Goal: Use online tool/utility: Utilize a website feature to perform a specific function

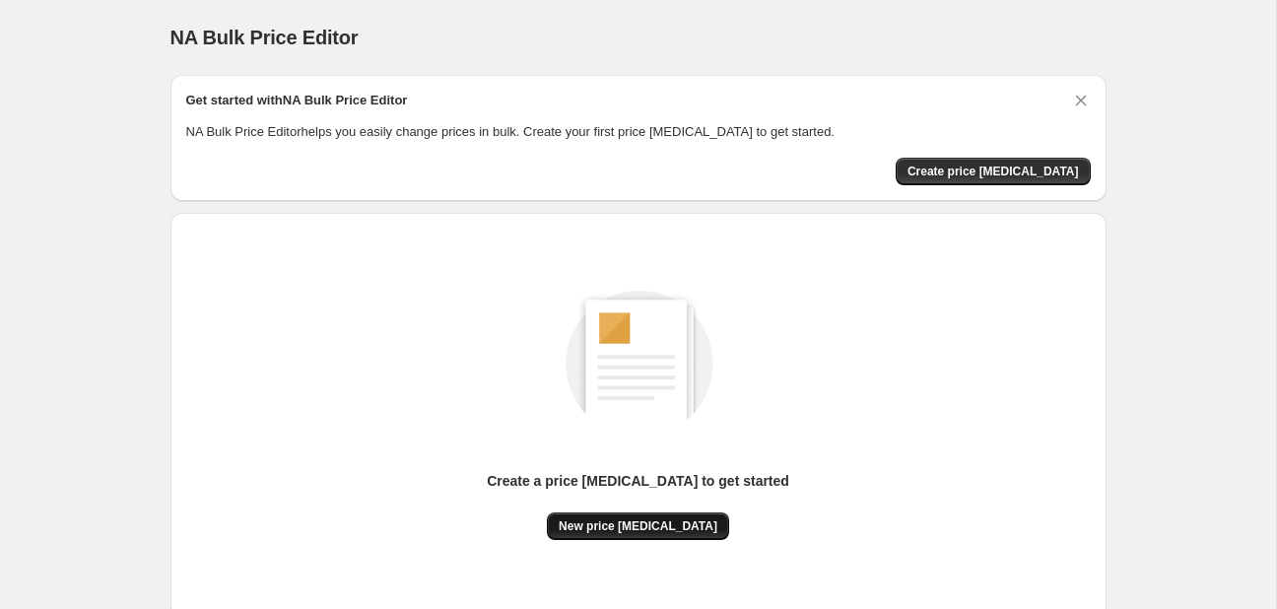
click at [666, 534] on button "New price [MEDICAL_DATA]" at bounding box center [638, 526] width 182 height 28
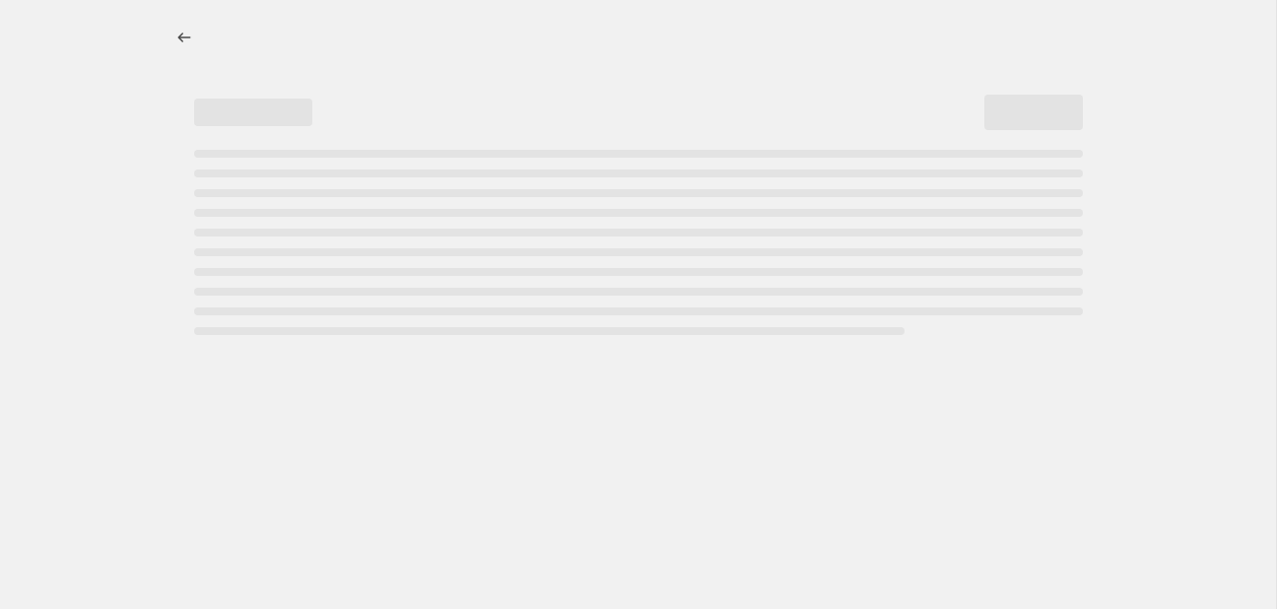
select select "percentage"
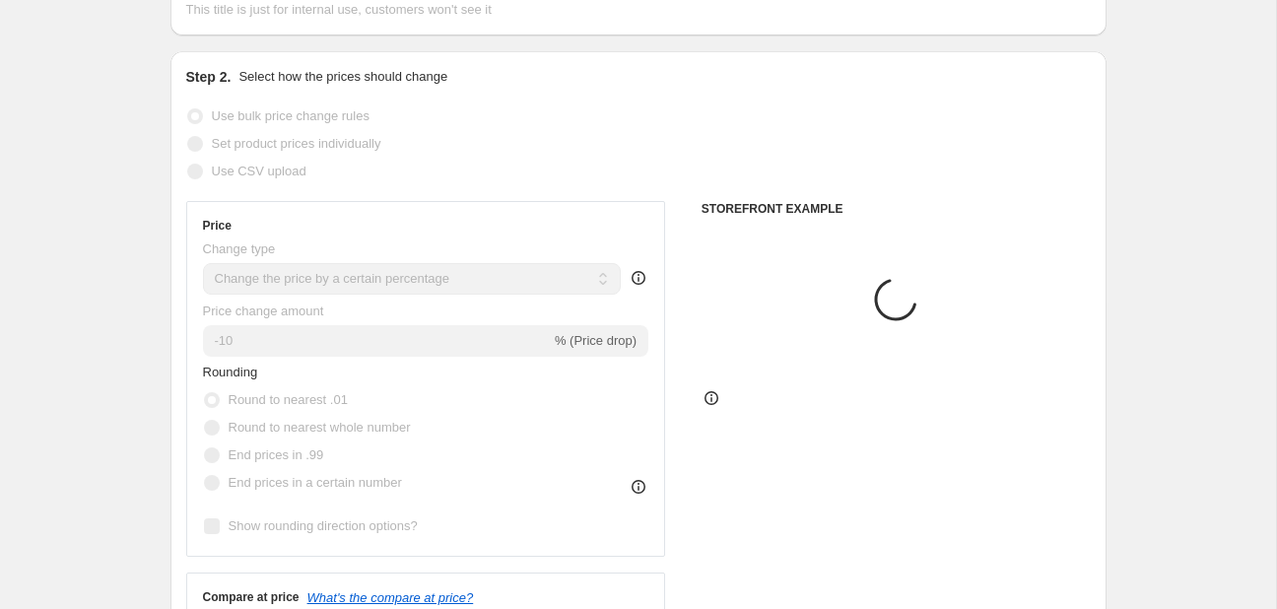
scroll to position [311, 0]
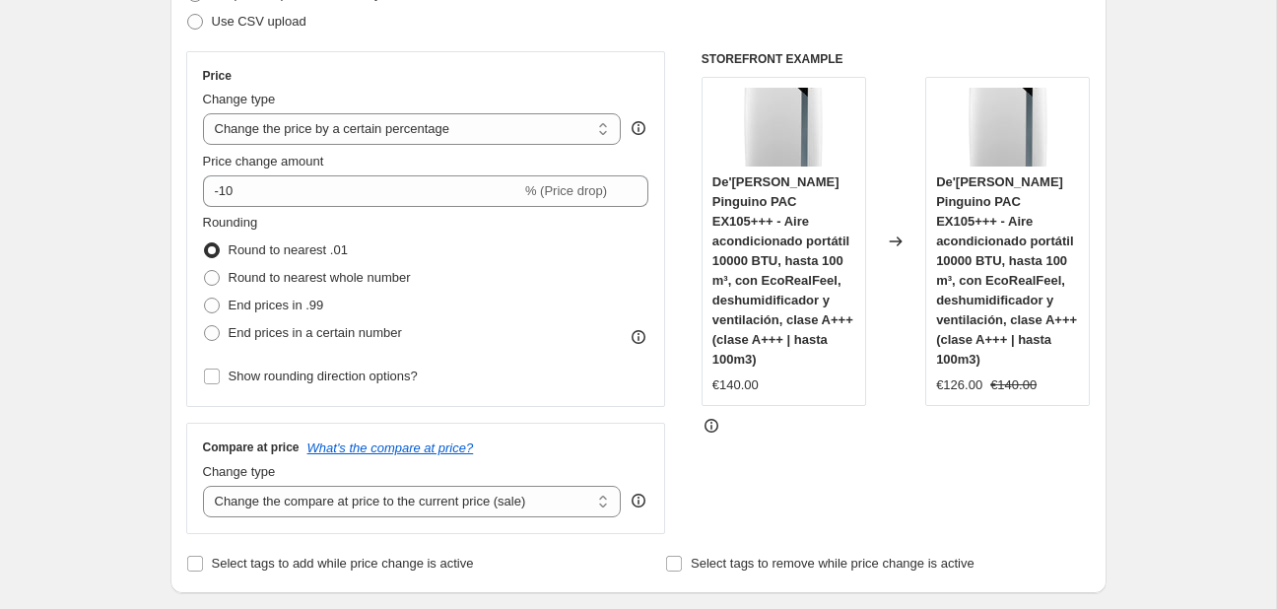
click at [435, 206] on div "Price Change type Change the price to a certain amount Change the price by a ce…" at bounding box center [426, 229] width 446 height 322
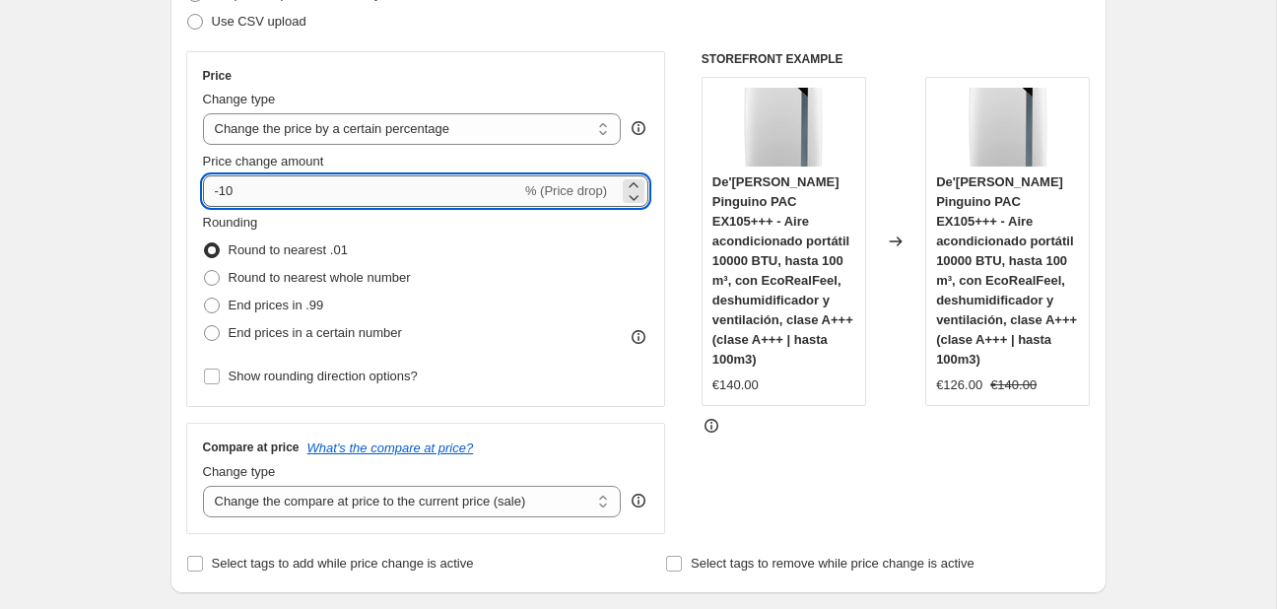
click at [463, 177] on input "-10" at bounding box center [362, 191] width 318 height 32
type input "-1"
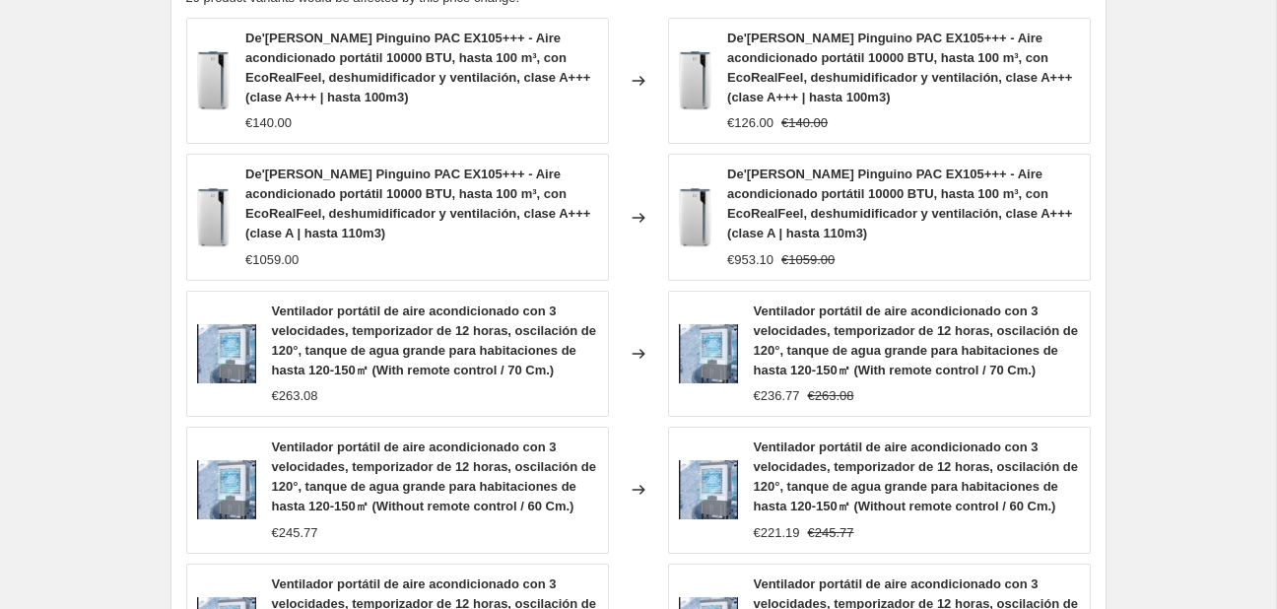
scroll to position [1587, 0]
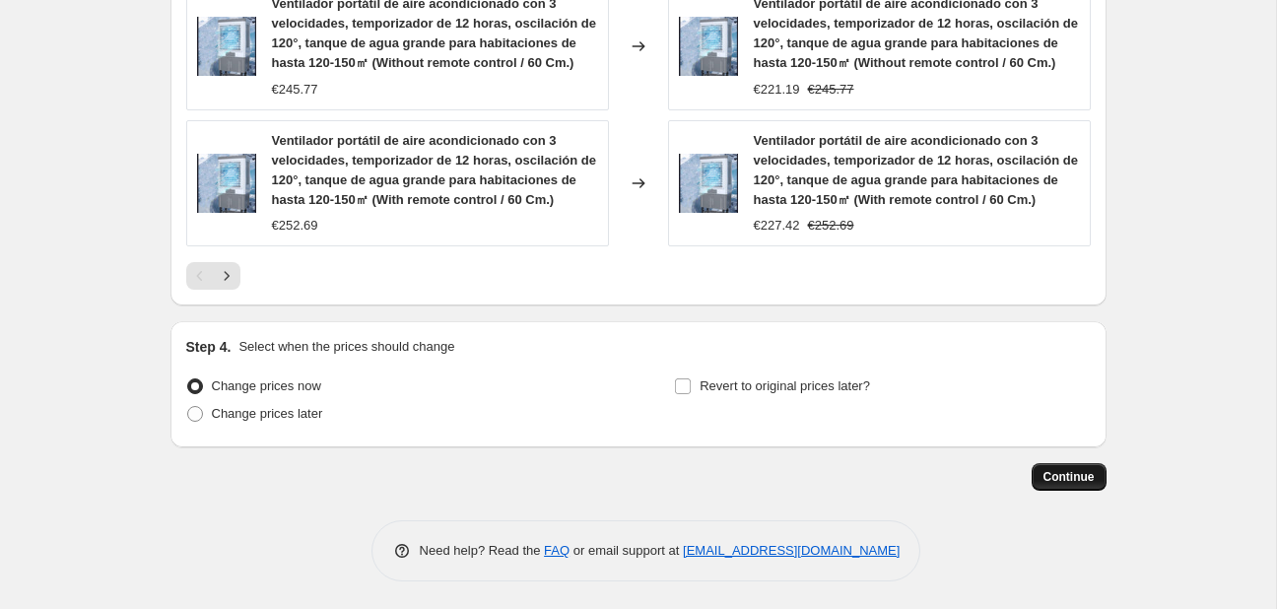
type input "-25"
click at [1062, 471] on span "Continue" at bounding box center [1069, 477] width 51 height 16
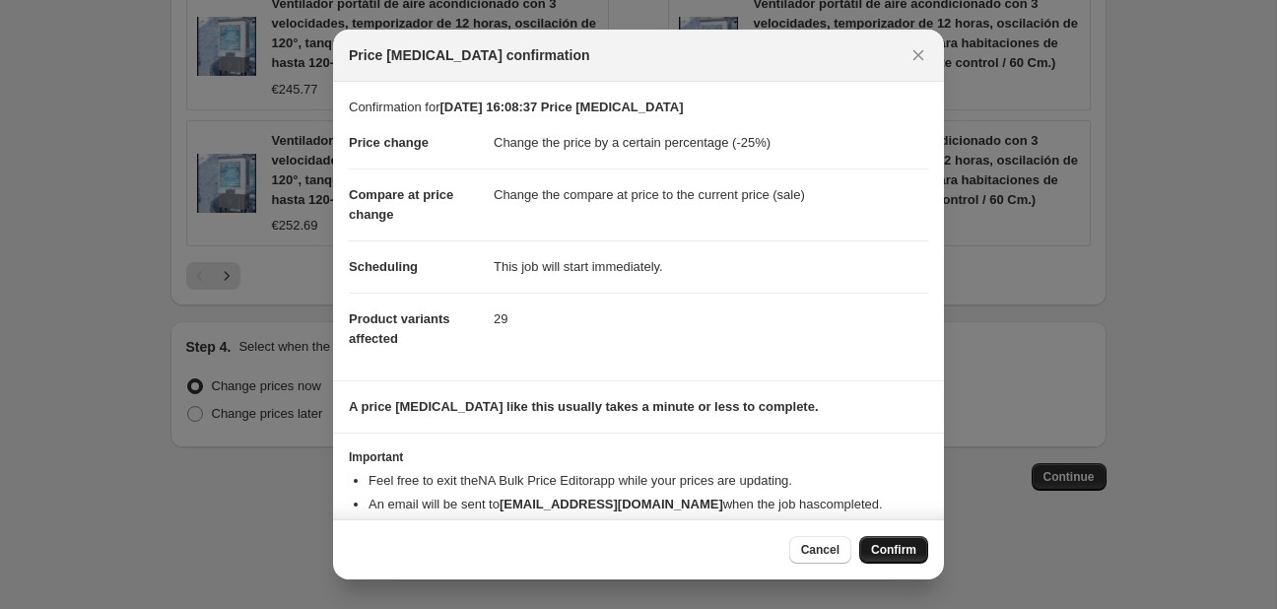
click at [885, 550] on span "Confirm" at bounding box center [893, 550] width 45 height 16
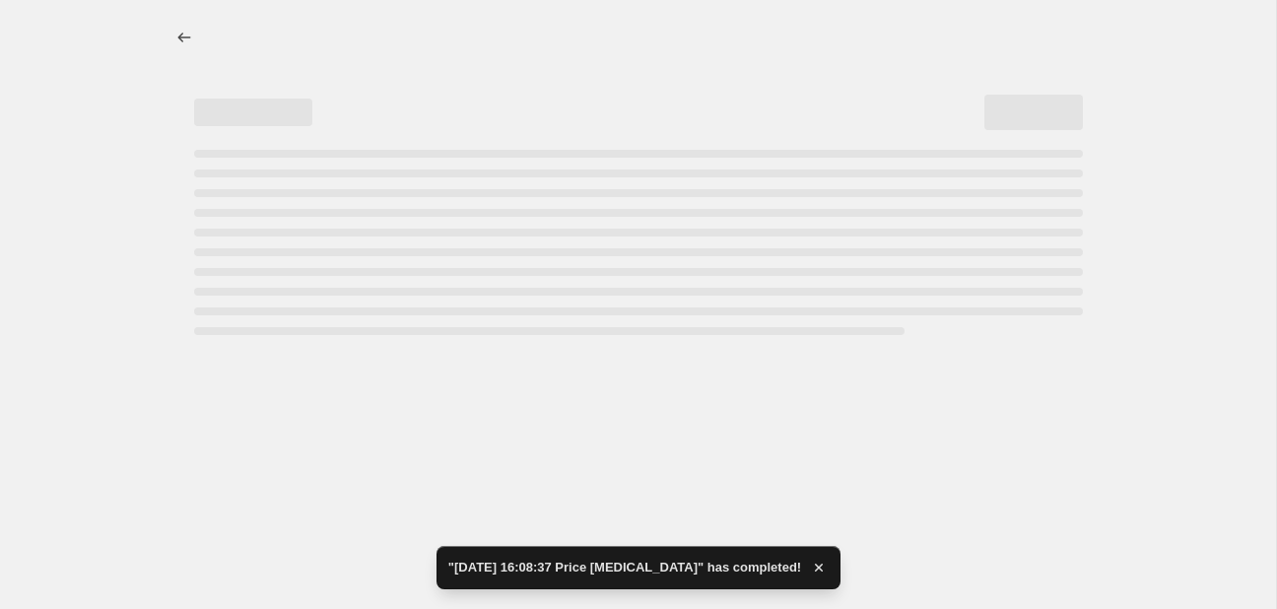
select select "percentage"
